Goal: Browse casually

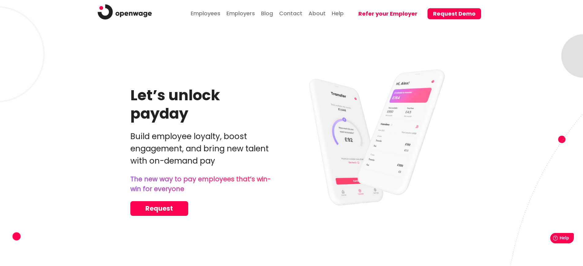
scroll to position [1766, 0]
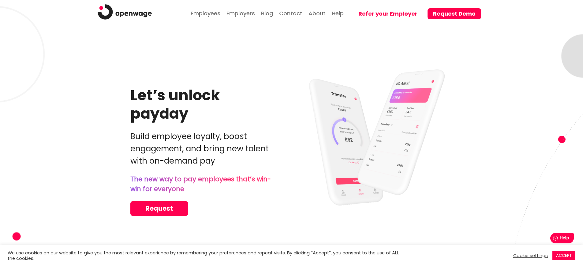
click at [531, 256] on link "Cookie settings" at bounding box center [531, 256] width 35 height 6
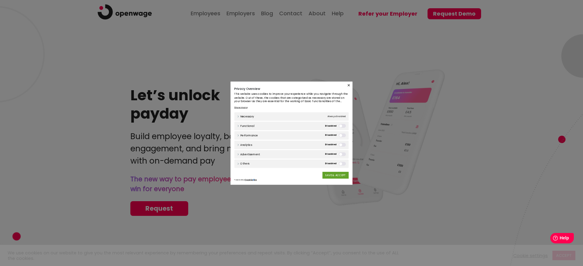
click at [564, 256] on div "Close Privacy Overview This website uses cookies to improve your experience whi…" at bounding box center [291, 133] width 583 height 266
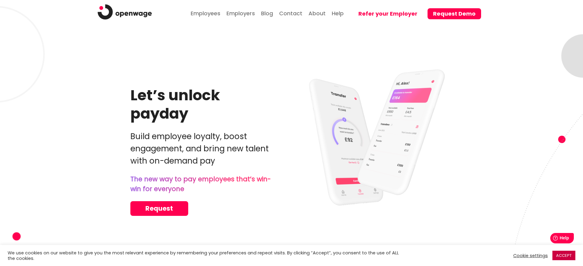
click at [564, 256] on link "ACCEPT" at bounding box center [564, 255] width 23 height 9
